Goal: Navigation & Orientation: Find specific page/section

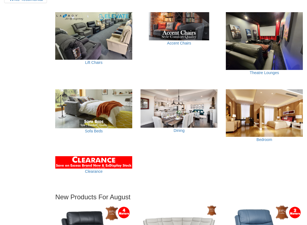
scroll to position [338, 0]
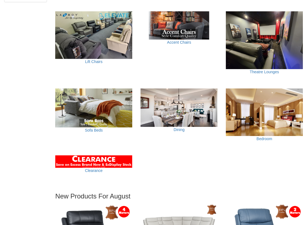
click at [284, 101] on img at bounding box center [264, 112] width 77 height 48
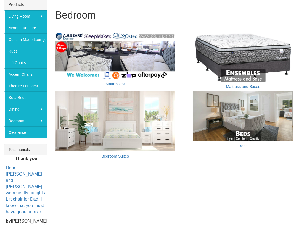
scroll to position [97, 0]
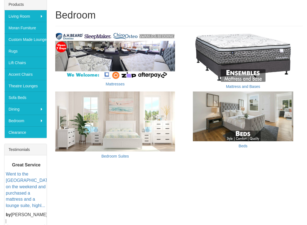
click at [244, 55] on img at bounding box center [243, 57] width 120 height 50
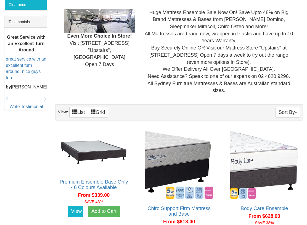
scroll to position [224, 0]
click at [103, 109] on link "Grid" at bounding box center [98, 112] width 20 height 11
click at [80, 109] on link "List" at bounding box center [78, 112] width 19 height 11
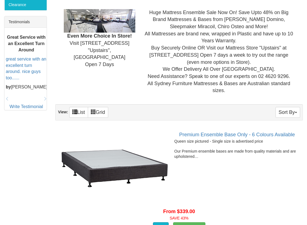
click at [102, 107] on link "Grid" at bounding box center [98, 112] width 20 height 11
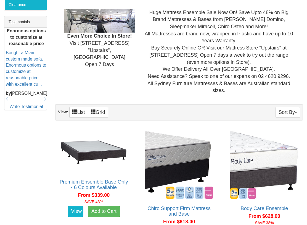
click at [290, 114] on button "Sort By" at bounding box center [288, 112] width 25 height 11
click at [272, 138] on link "Quantity" at bounding box center [278, 137] width 44 height 7
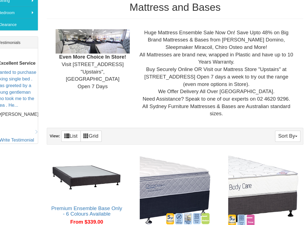
scroll to position [198, 0]
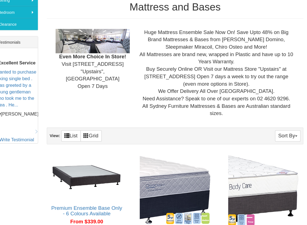
click at [279, 133] on button "Sort By" at bounding box center [288, 138] width 25 height 11
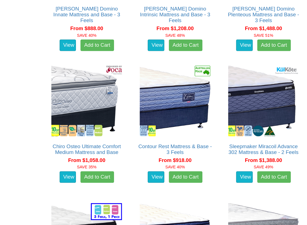
scroll to position [1080, 0]
